Goal: Information Seeking & Learning: Understand process/instructions

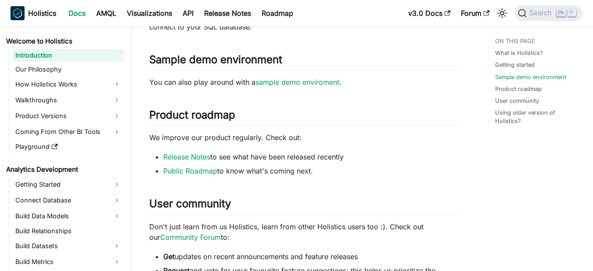
scroll to position [439, 0]
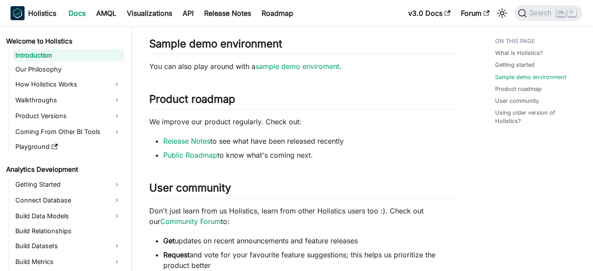
click at [439, 63] on p "You can also play around with a sample demo enviroment ." at bounding box center [304, 66] width 311 height 11
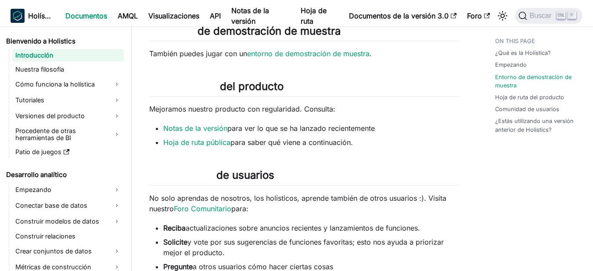
scroll to position [483, 0]
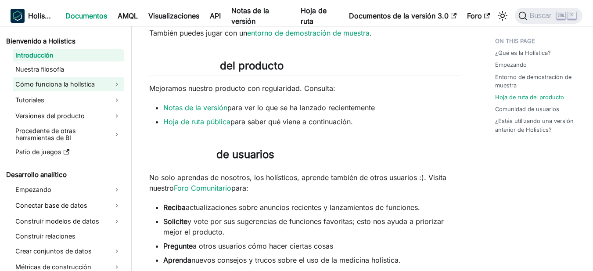
click at [62, 86] on font "Cómo funciona la holística" at bounding box center [54, 83] width 79 height 7
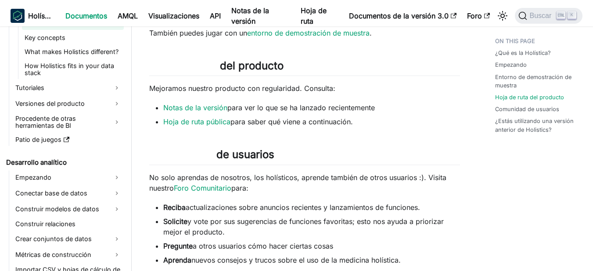
scroll to position [88, 0]
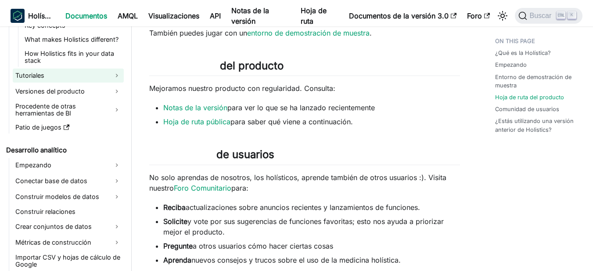
click at [58, 76] on link "Tutoriales" at bounding box center [68, 75] width 111 height 14
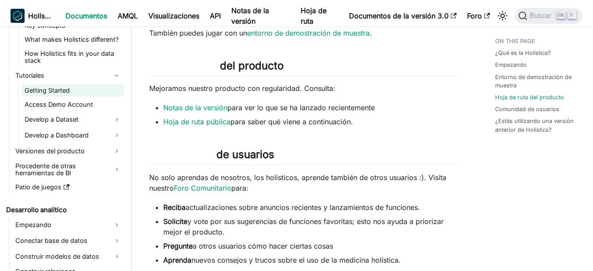
click at [59, 89] on link "Getting Started" at bounding box center [73, 90] width 102 height 12
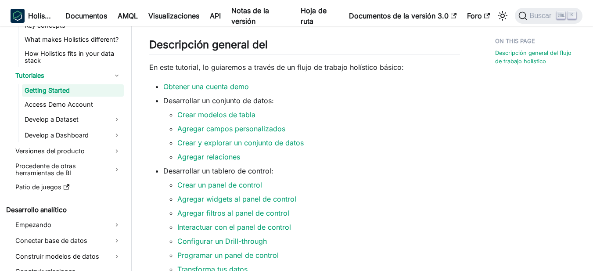
scroll to position [220, 0]
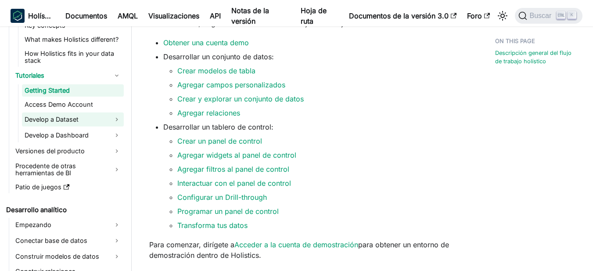
click at [73, 120] on link "Develop a Dataset" at bounding box center [73, 119] width 102 height 14
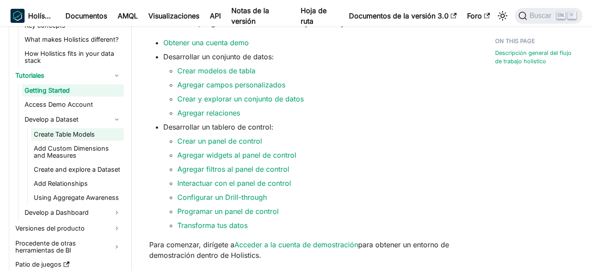
click at [72, 134] on link "Create Table Models" at bounding box center [77, 134] width 93 height 12
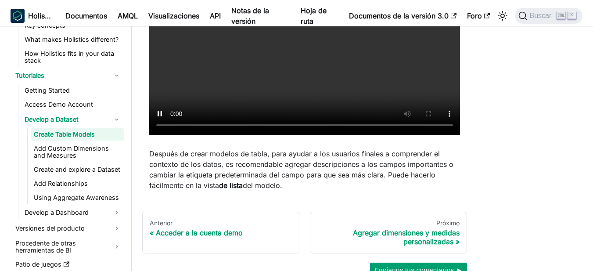
scroll to position [395, 0]
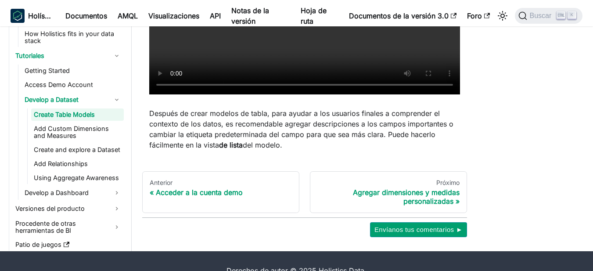
click at [75, 114] on link "Create Table Models" at bounding box center [77, 114] width 93 height 12
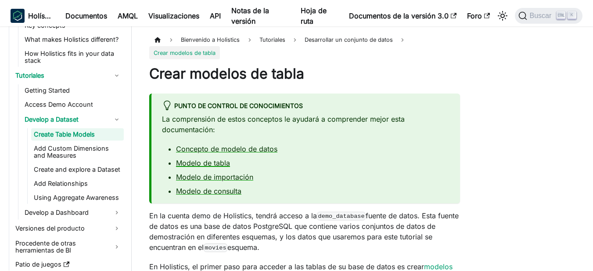
click at [194, 164] on font "Modelo de tabla" at bounding box center [203, 163] width 54 height 9
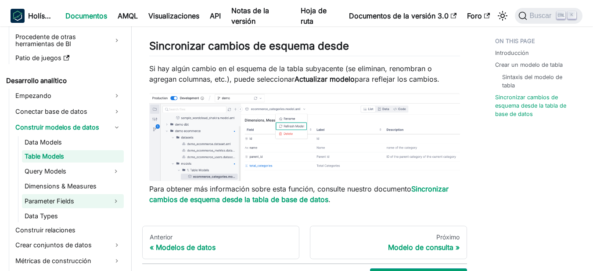
scroll to position [338, 0]
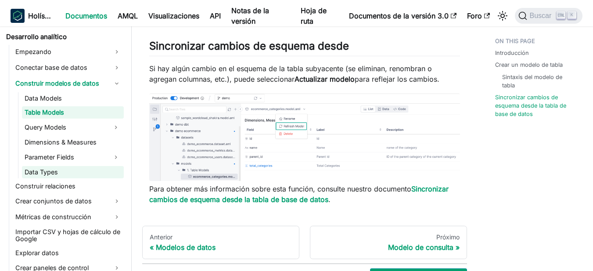
click at [51, 173] on link "Data Types" at bounding box center [73, 172] width 102 height 12
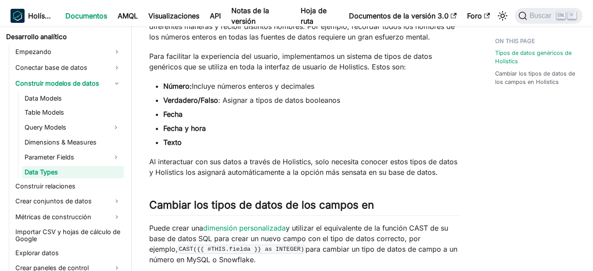
scroll to position [88, 0]
